Goal: Task Accomplishment & Management: Manage account settings

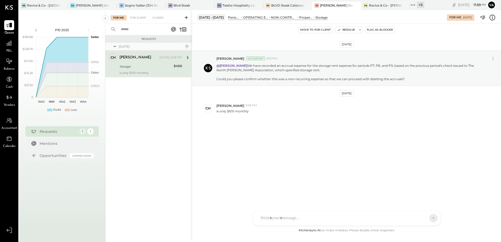
click at [148, 126] on div "Requests Yesterday 1 ch chuey Owner chuey Yesterday, 9:58 PM Storage $400 is on…" at bounding box center [148, 131] width 87 height 192
click at [137, 184] on div "Requests Yesterday 1 ch chuey Owner chuey Yesterday, 9:58 PM Storage $400 is on…" at bounding box center [148, 131] width 87 height 192
click at [137, 183] on div "Requests Yesterday 1 ch chuey Owner chuey Yesterday, 9:58 PM Storage $400 is on…" at bounding box center [148, 131] width 87 height 192
click at [355, 171] on div "Oct 7th, 2025 Yasin Shabhai Accountant 3:53 PM @chuey We have recorded an accru…" at bounding box center [346, 126] width 309 height 204
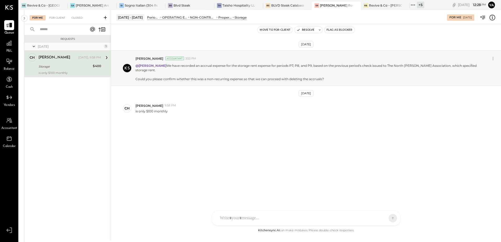
click at [184, 124] on div "Oct 7th, 2025 Yasin Shabhai Accountant 3:53 PM @chuey We have recorded an accru…" at bounding box center [306, 97] width 390 height 120
click at [240, 226] on div at bounding box center [306, 218] width 188 height 15
click at [239, 222] on div "TP Tarang Padia AJ Akshay Jain C chuey S sam YS Yasin Shabhai AR Alex Racioppi …" at bounding box center [306, 218] width 189 height 15
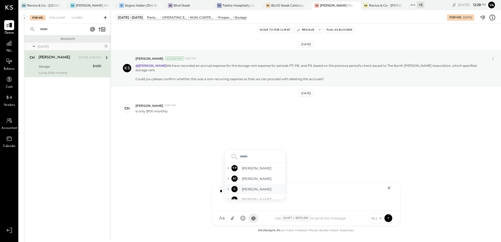
click at [247, 190] on span "chuey" at bounding box center [262, 189] width 41 height 5
click at [262, 194] on div "*" at bounding box center [306, 196] width 178 height 21
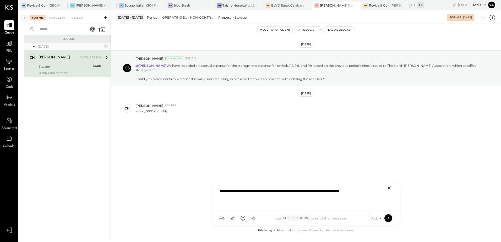
click at [389, 189] on icon at bounding box center [389, 188] width 3 height 4
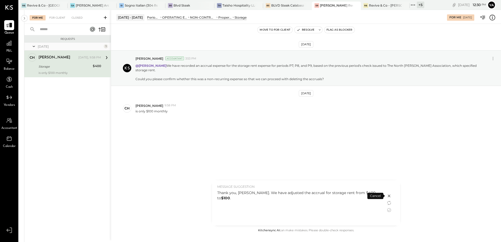
click at [248, 207] on div "Thank you, Chuey. We have adjusted the accrual for storage rent from $400 to $1…" at bounding box center [299, 206] width 164 height 33
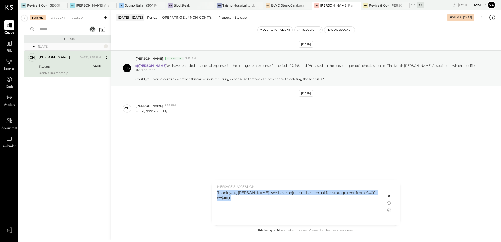
drag, startPoint x: 373, startPoint y: 195, endPoint x: 218, endPoint y: 200, distance: 154.3
click at [218, 200] on div "Thank you, Chuey. We have adjusted the accrual for storage rent from $400 to $1…" at bounding box center [299, 206] width 164 height 33
copy div "Thank you, Chuey. We have adjusted the accrual for storage rent from $400 to $1…"
click at [319, 208] on div "Thank you, Chuey. We have adjusted the accrual for storage rent from $400 to $1…" at bounding box center [299, 206] width 164 height 33
click at [390, 211] on icon at bounding box center [389, 210] width 6 height 6
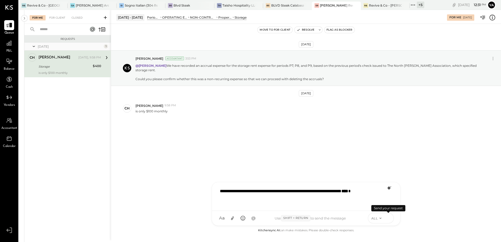
click at [389, 217] on icon at bounding box center [388, 218] width 5 height 5
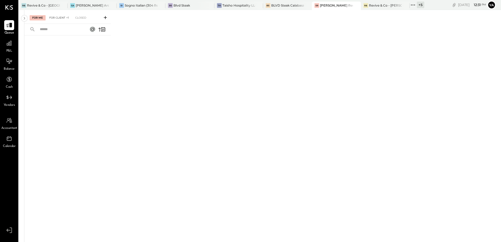
click at [57, 19] on div "For Client +1" at bounding box center [59, 17] width 25 height 5
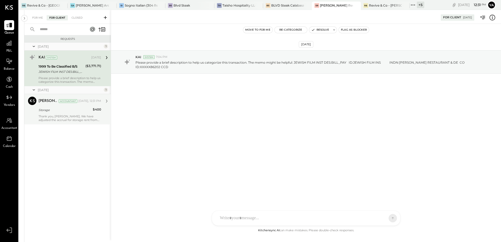
click at [77, 108] on div "Storage" at bounding box center [65, 110] width 53 height 5
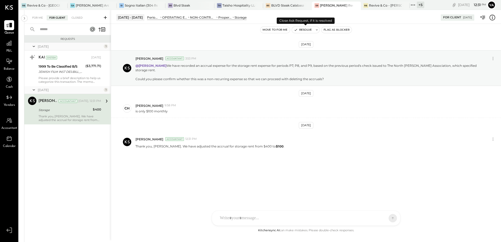
click at [307, 30] on button "Resolve" at bounding box center [303, 30] width 22 height 6
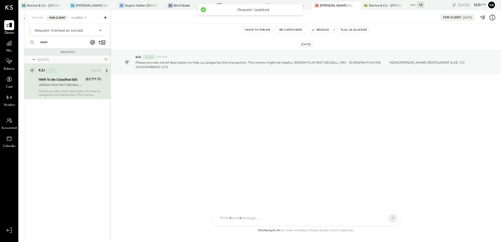
click at [83, 17] on div "Closed +1" at bounding box center [79, 17] width 20 height 5
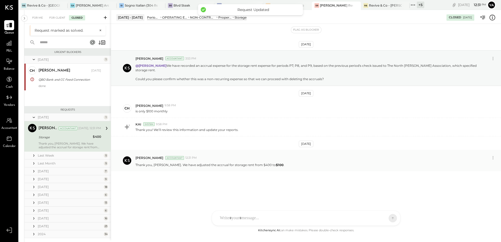
click at [357, 162] on div "Thank you, Chuey. We have adjusted the accrual for storage rent from $400 to $1…" at bounding box center [317, 165] width 362 height 6
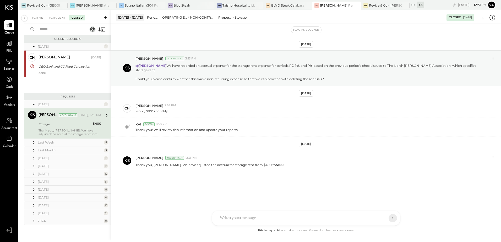
click at [495, 20] on icon at bounding box center [492, 17] width 7 height 7
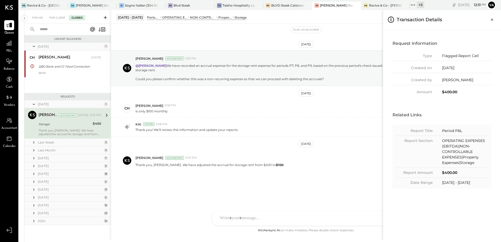
click at [340, 122] on div "For Me For Client Closed Urgent Blockers May 25 1 ch chuey Owner chuey May 26, …" at bounding box center [262, 125] width 477 height 231
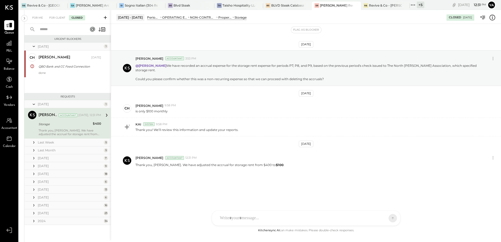
click at [245, 19] on div "Storage" at bounding box center [241, 17] width 12 height 4
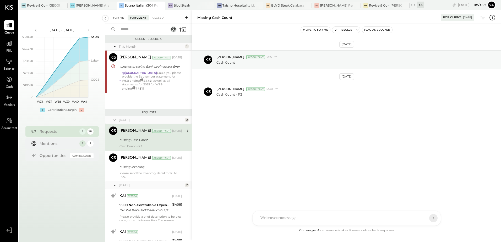
click at [118, 17] on div "For Me" at bounding box center [119, 17] width 16 height 5
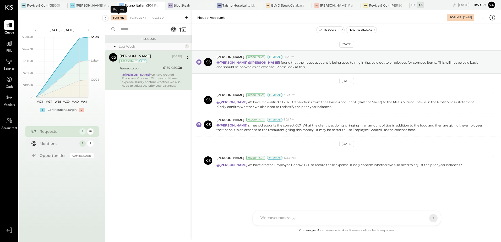
click at [151, 69] on div "House Account" at bounding box center [141, 68] width 42 height 5
click at [326, 29] on button "Resolve" at bounding box center [328, 30] width 22 height 6
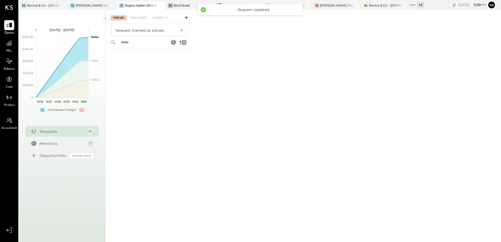
click at [136, 110] on div at bounding box center [148, 138] width 87 height 179
